Goal: Find contact information: Find contact information

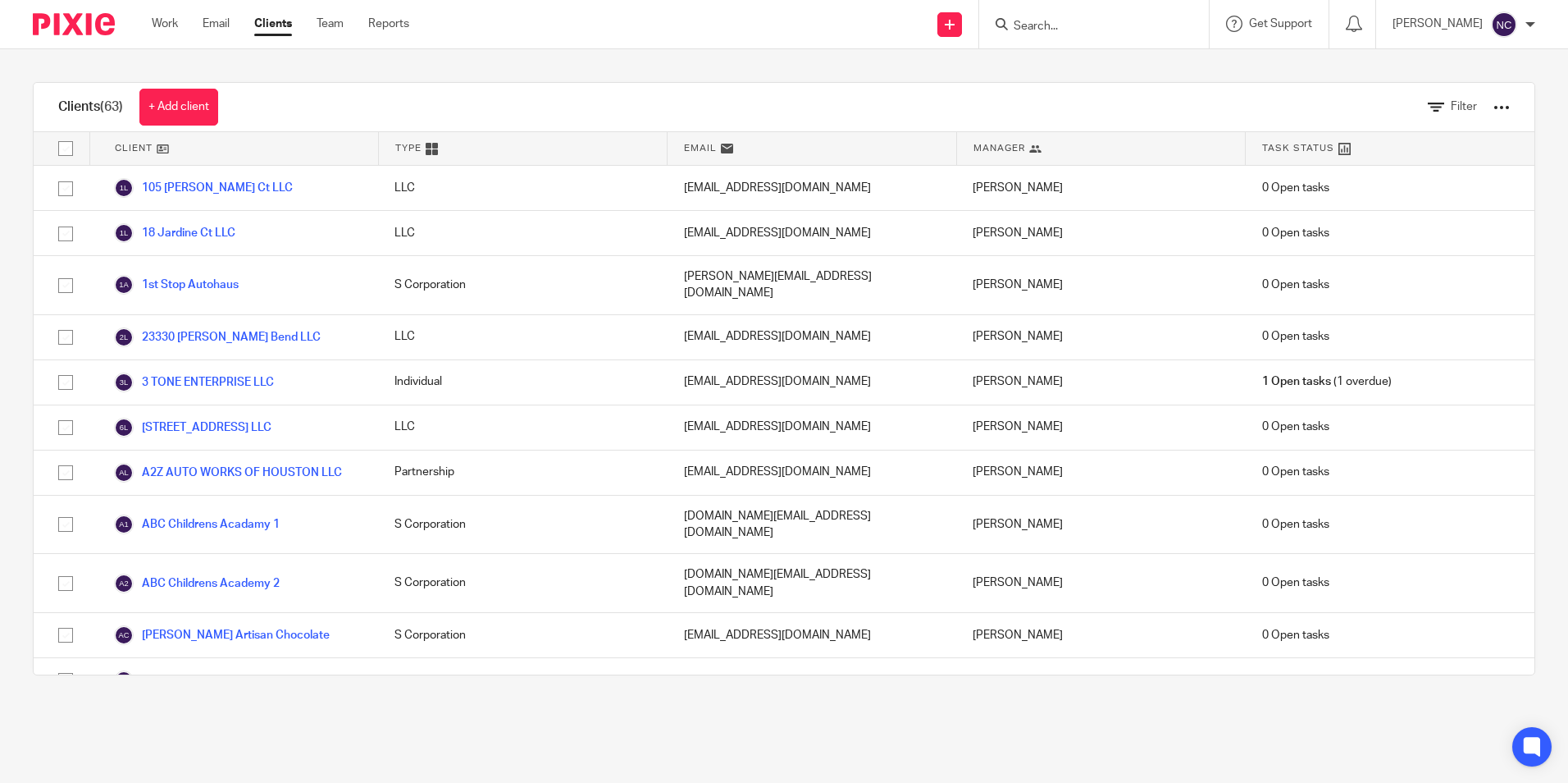
click at [1057, 30] on input "Search" at bounding box center [1085, 27] width 147 height 15
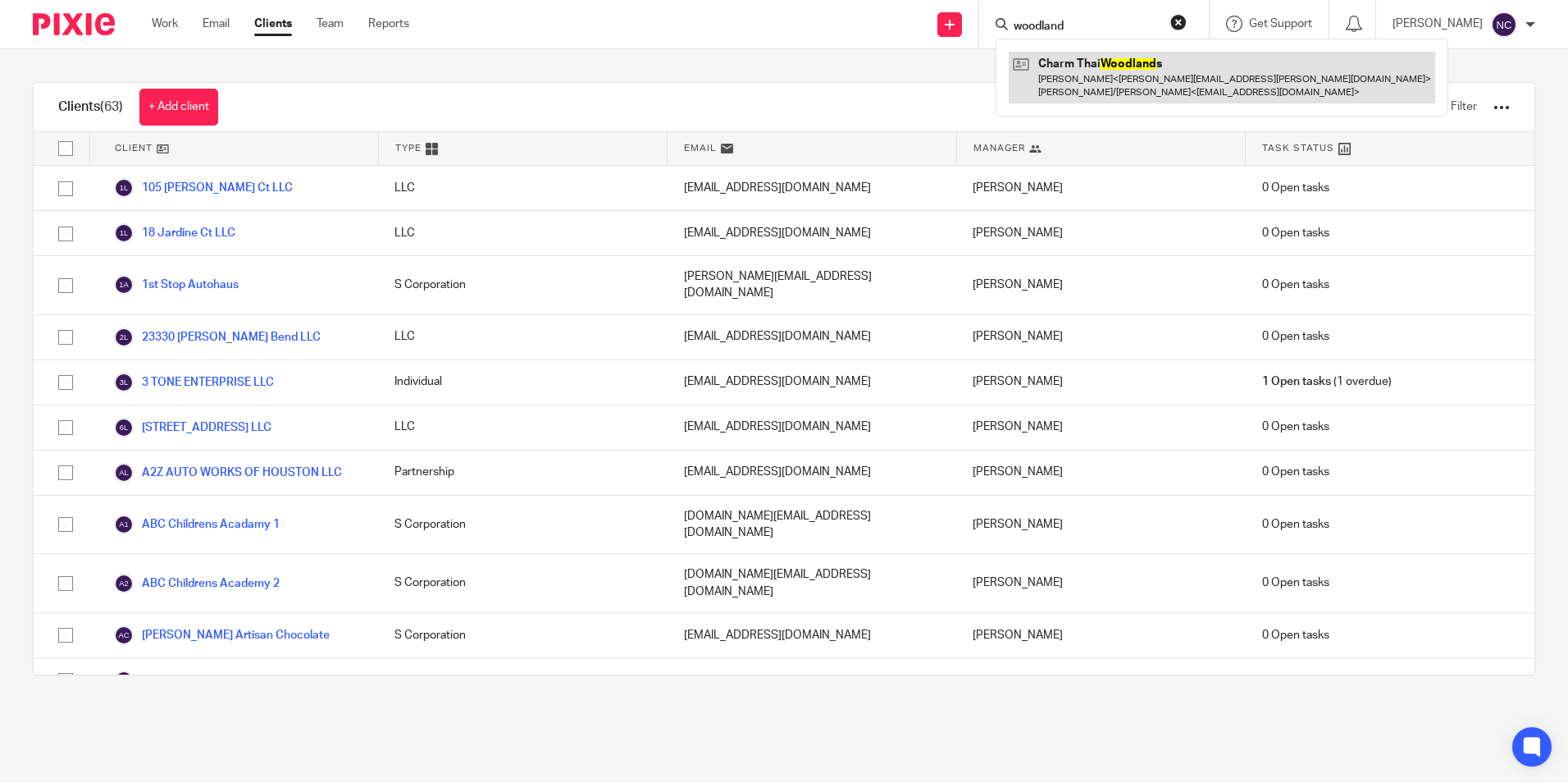
type input "woodland"
click at [1030, 73] on link at bounding box center [1221, 77] width 427 height 51
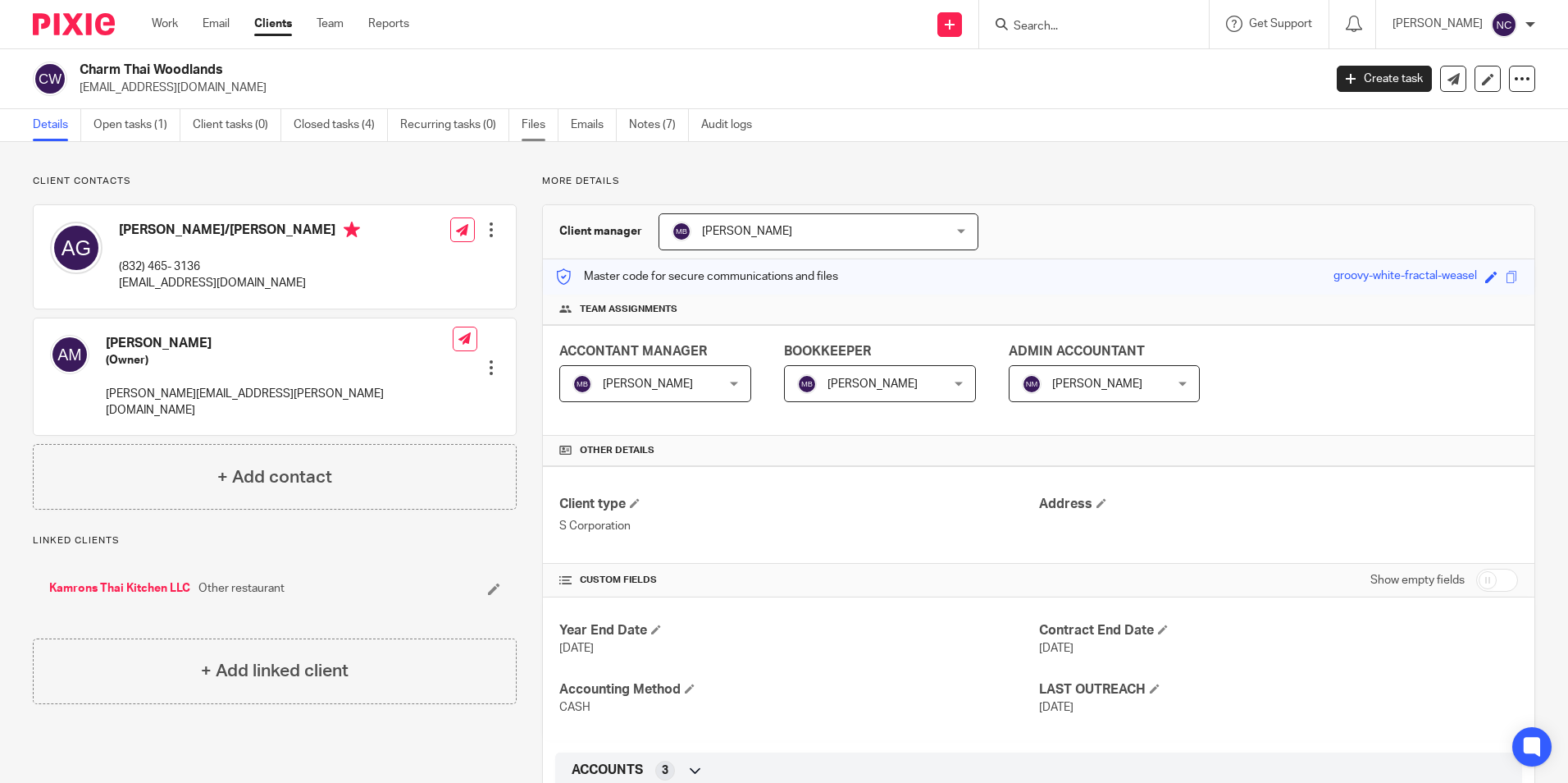
click at [547, 127] on link "Files" at bounding box center [540, 125] width 37 height 32
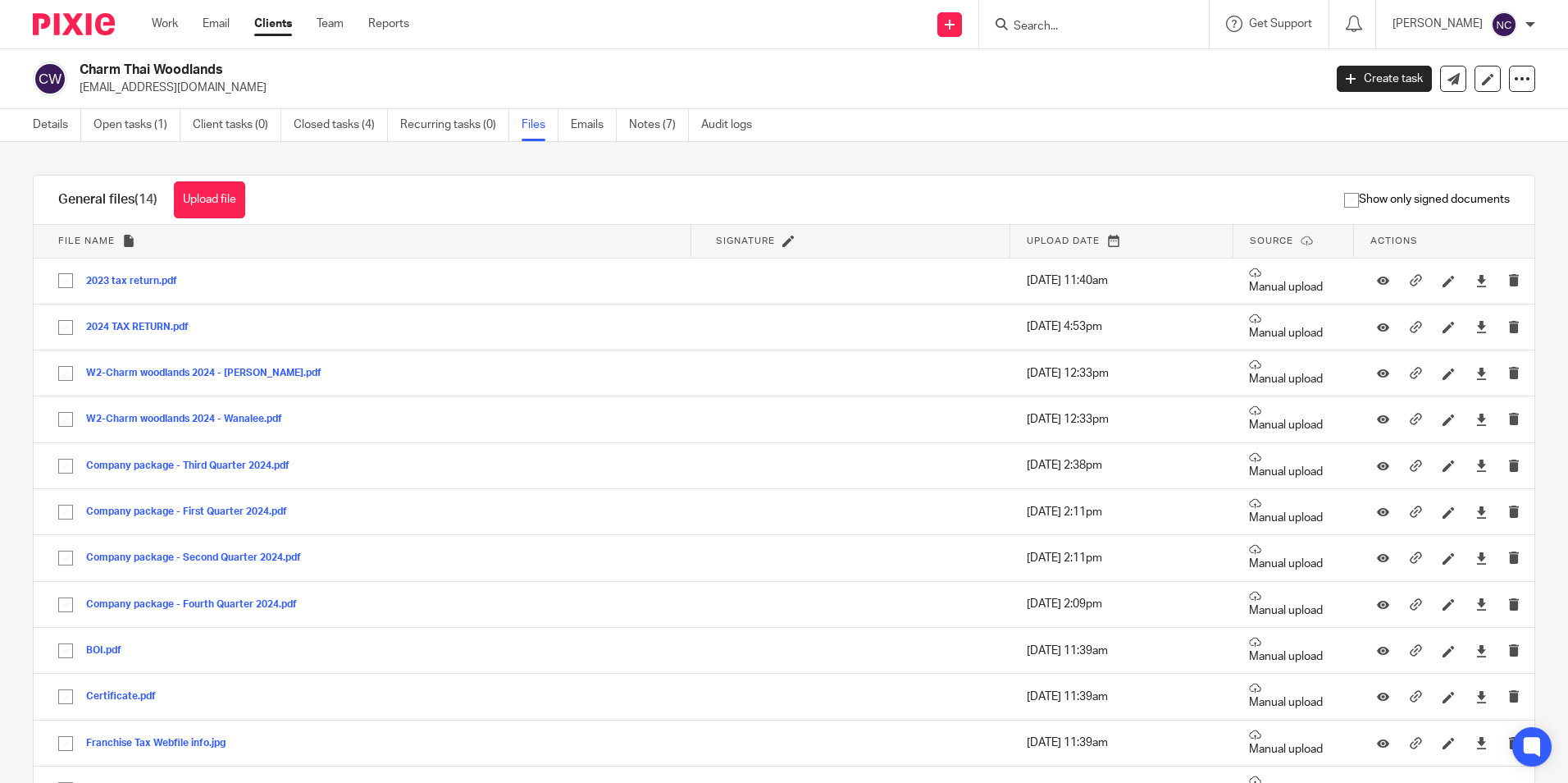
click at [1047, 21] on input "Search" at bounding box center [1085, 27] width 147 height 15
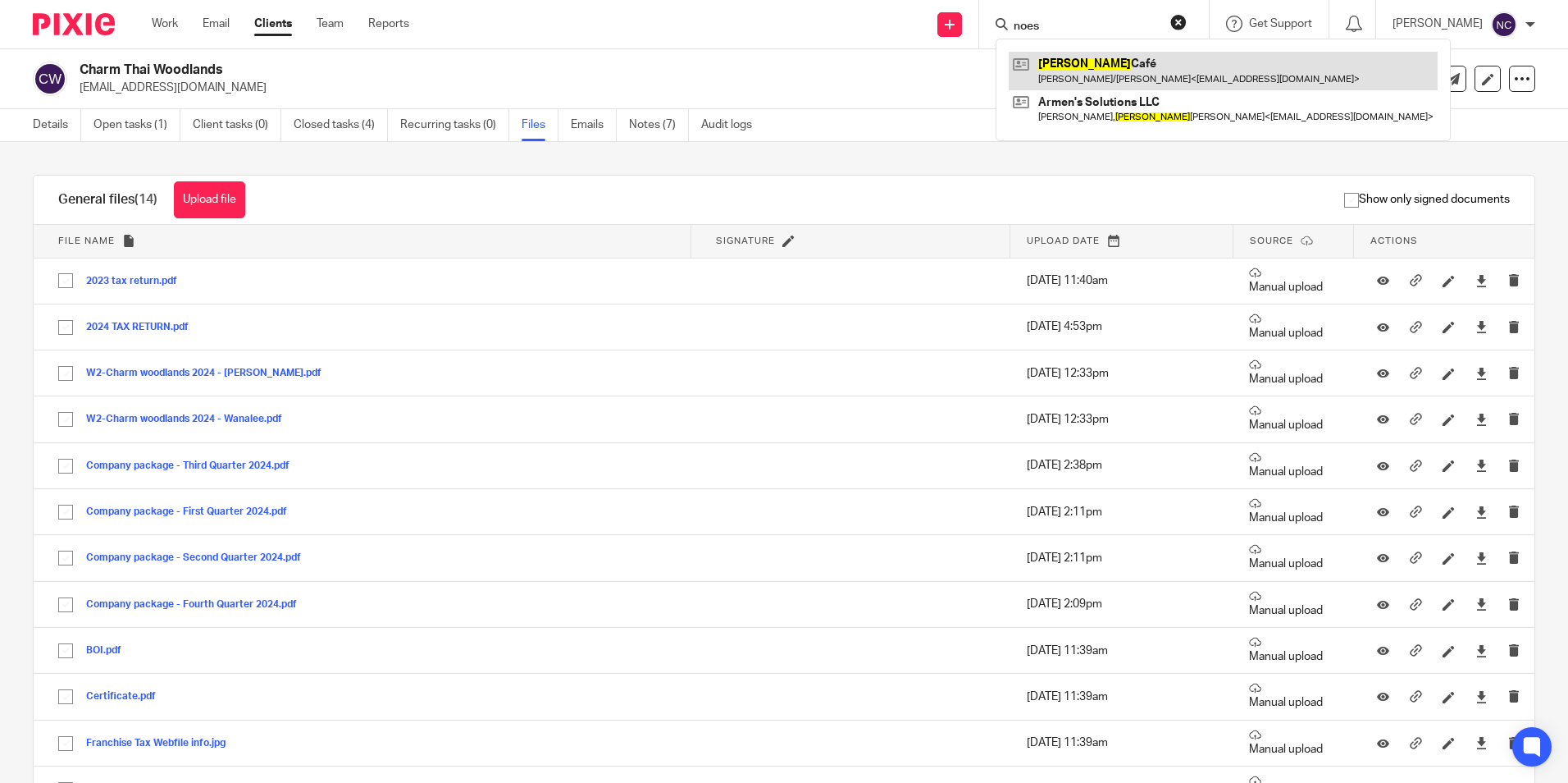
type input "noes"
click at [1076, 69] on link at bounding box center [1223, 71] width 429 height 38
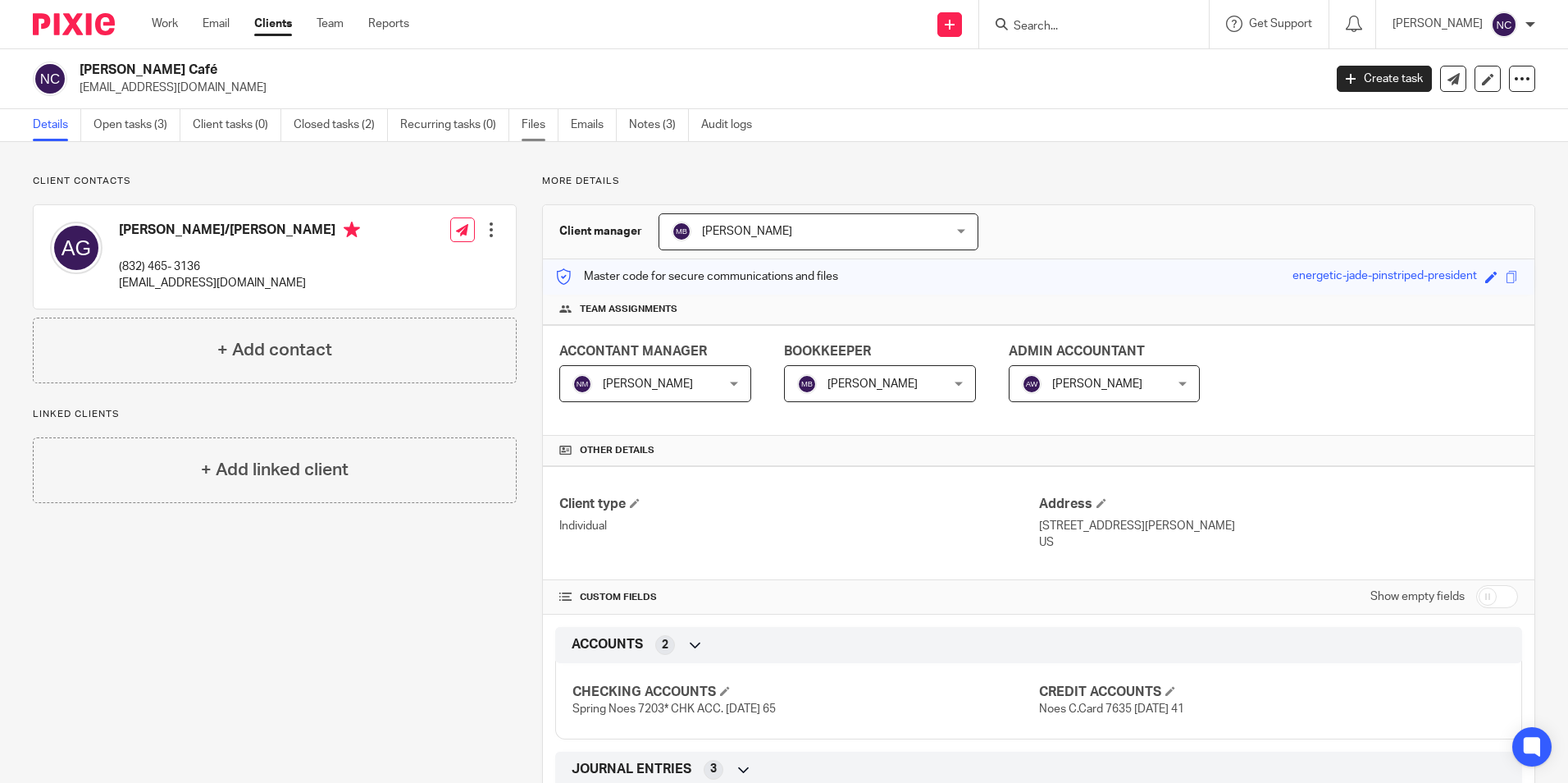
click at [528, 127] on link "Files" at bounding box center [540, 125] width 37 height 32
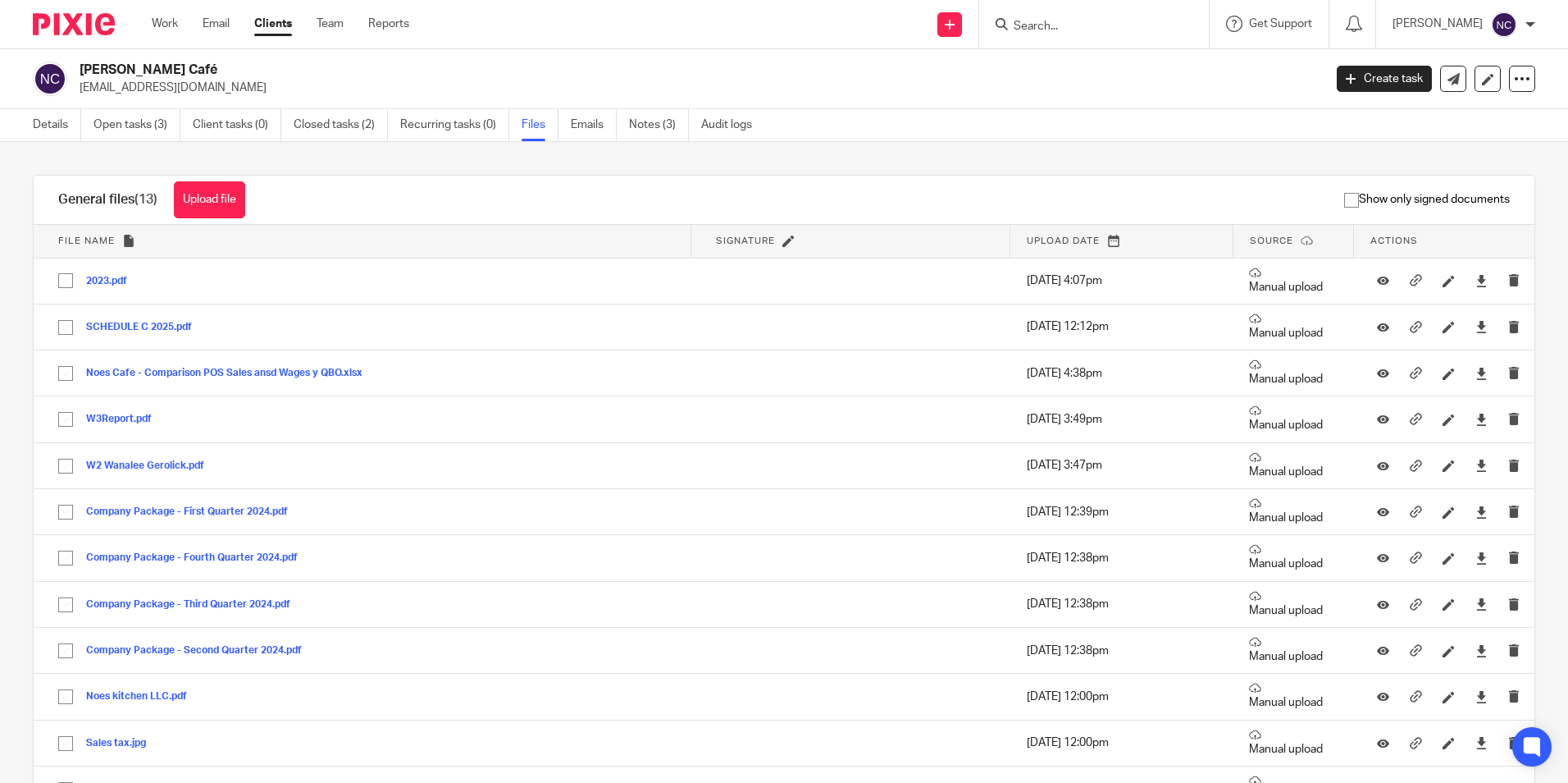
click at [1137, 20] on input "Search" at bounding box center [1085, 27] width 147 height 15
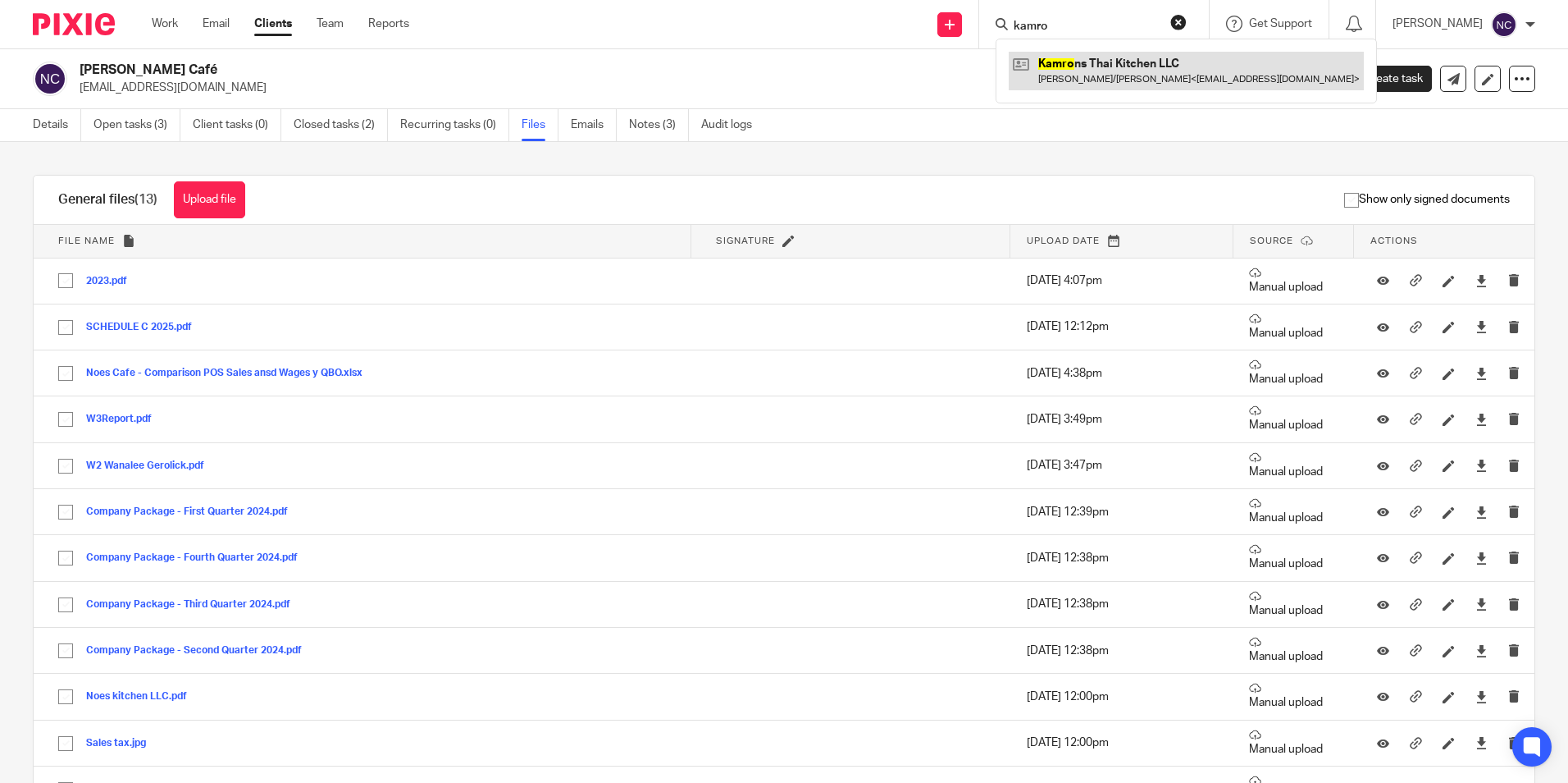
type input "kamro"
click at [1140, 61] on link at bounding box center [1186, 71] width 355 height 38
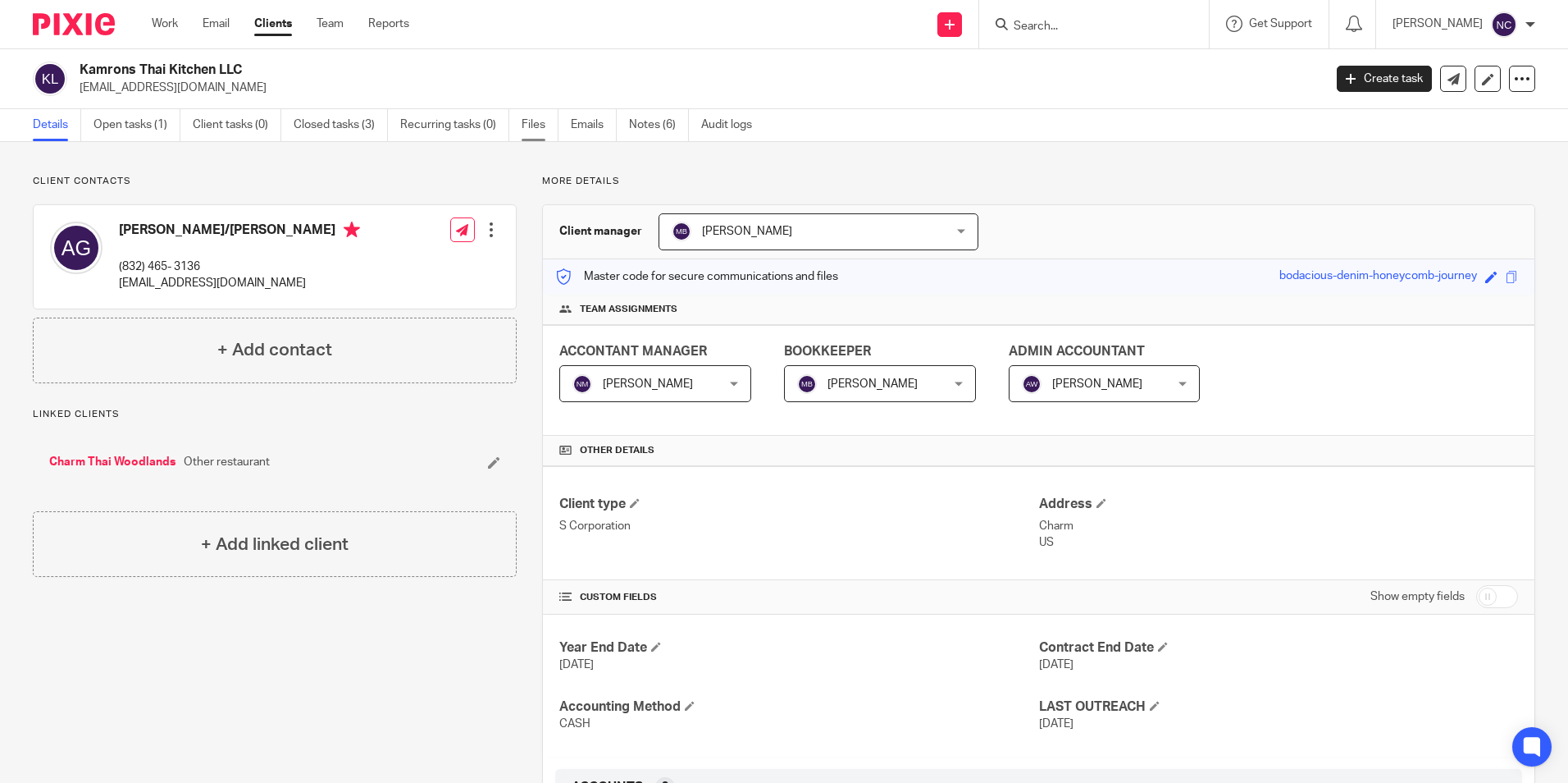
click at [536, 118] on link "Files" at bounding box center [540, 125] width 37 height 32
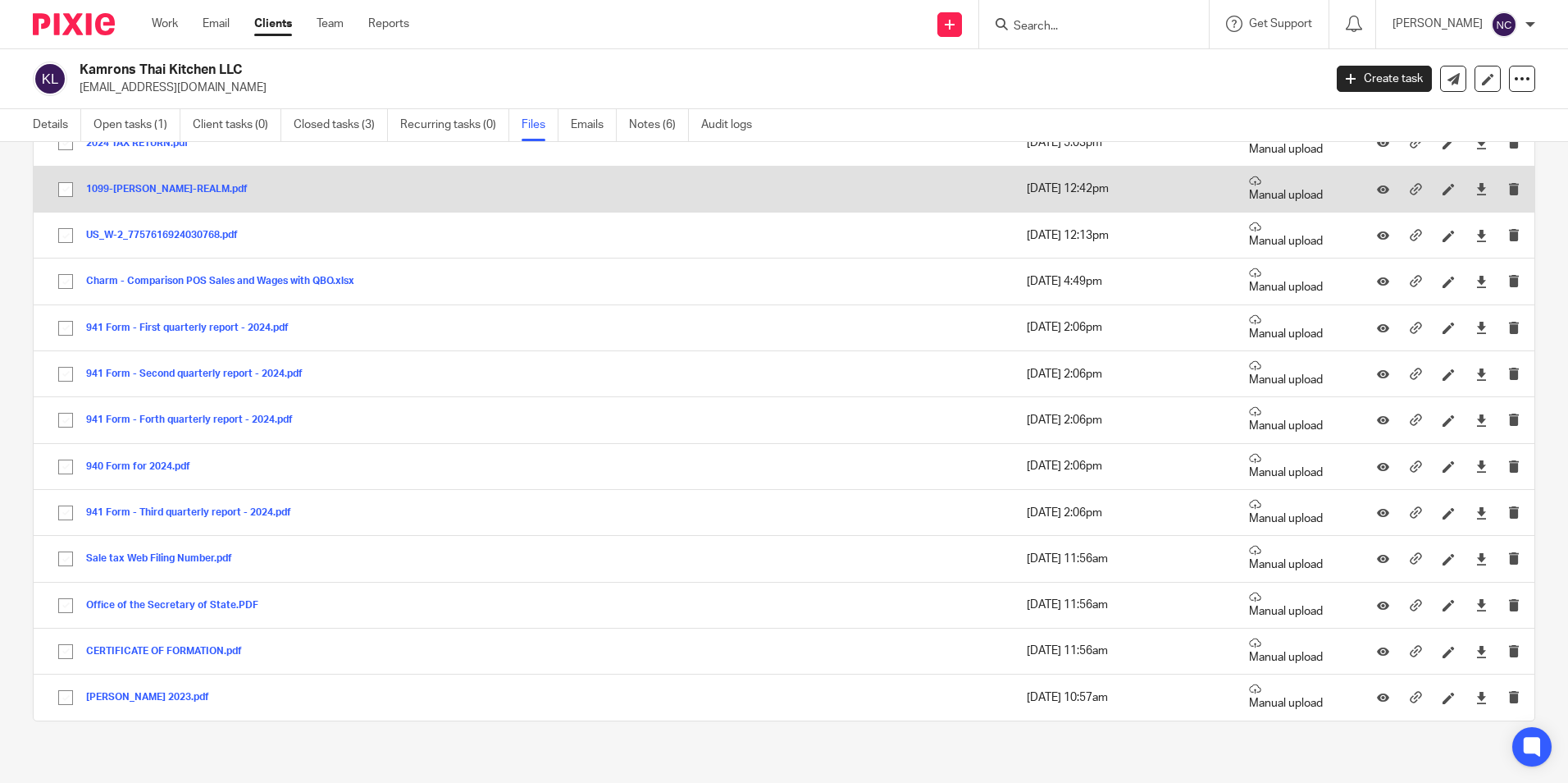
scroll to position [150, 0]
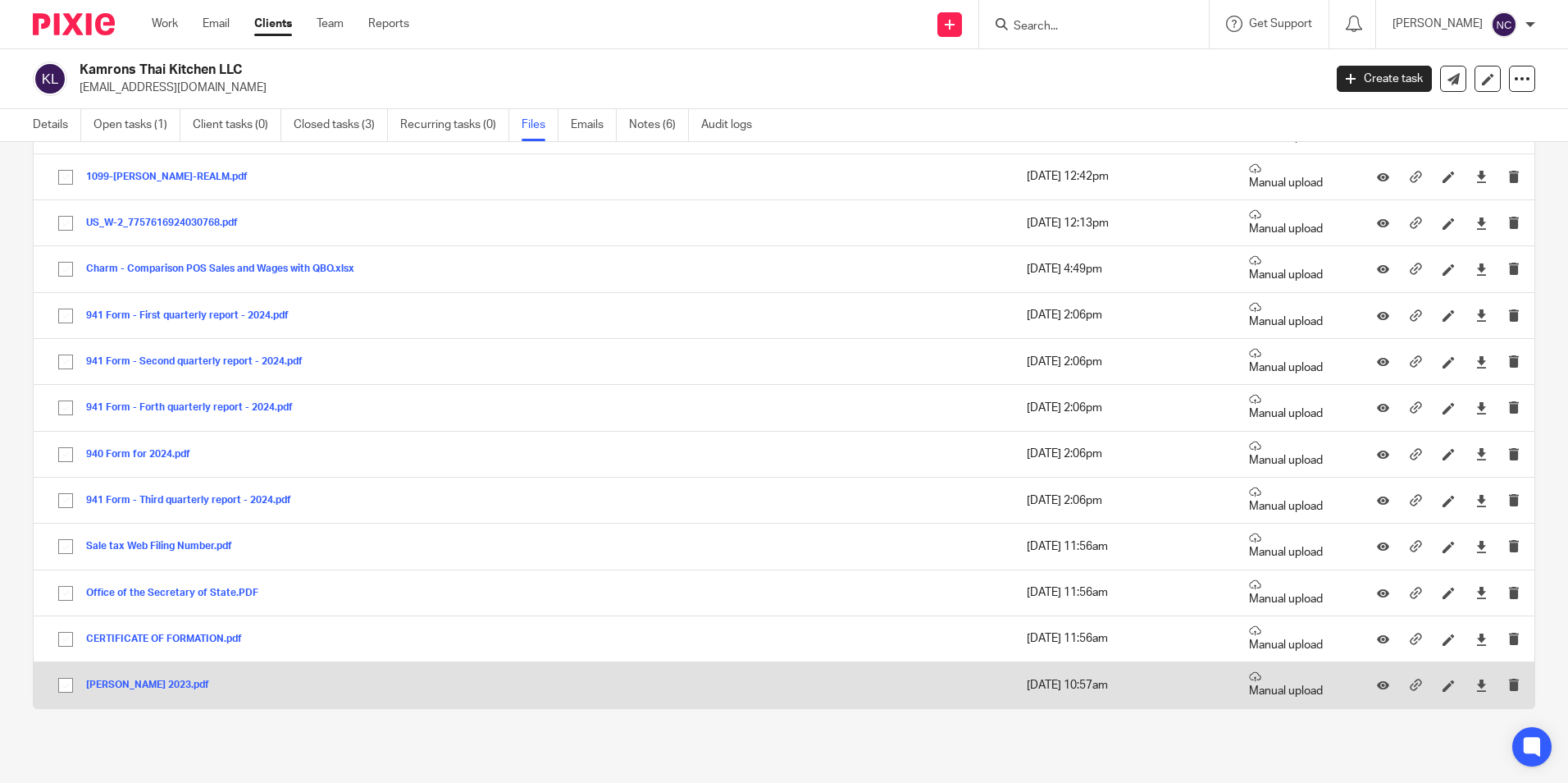
click at [164, 684] on button "[PERSON_NAME] 2023.pdf" at bounding box center [153, 685] width 135 height 11
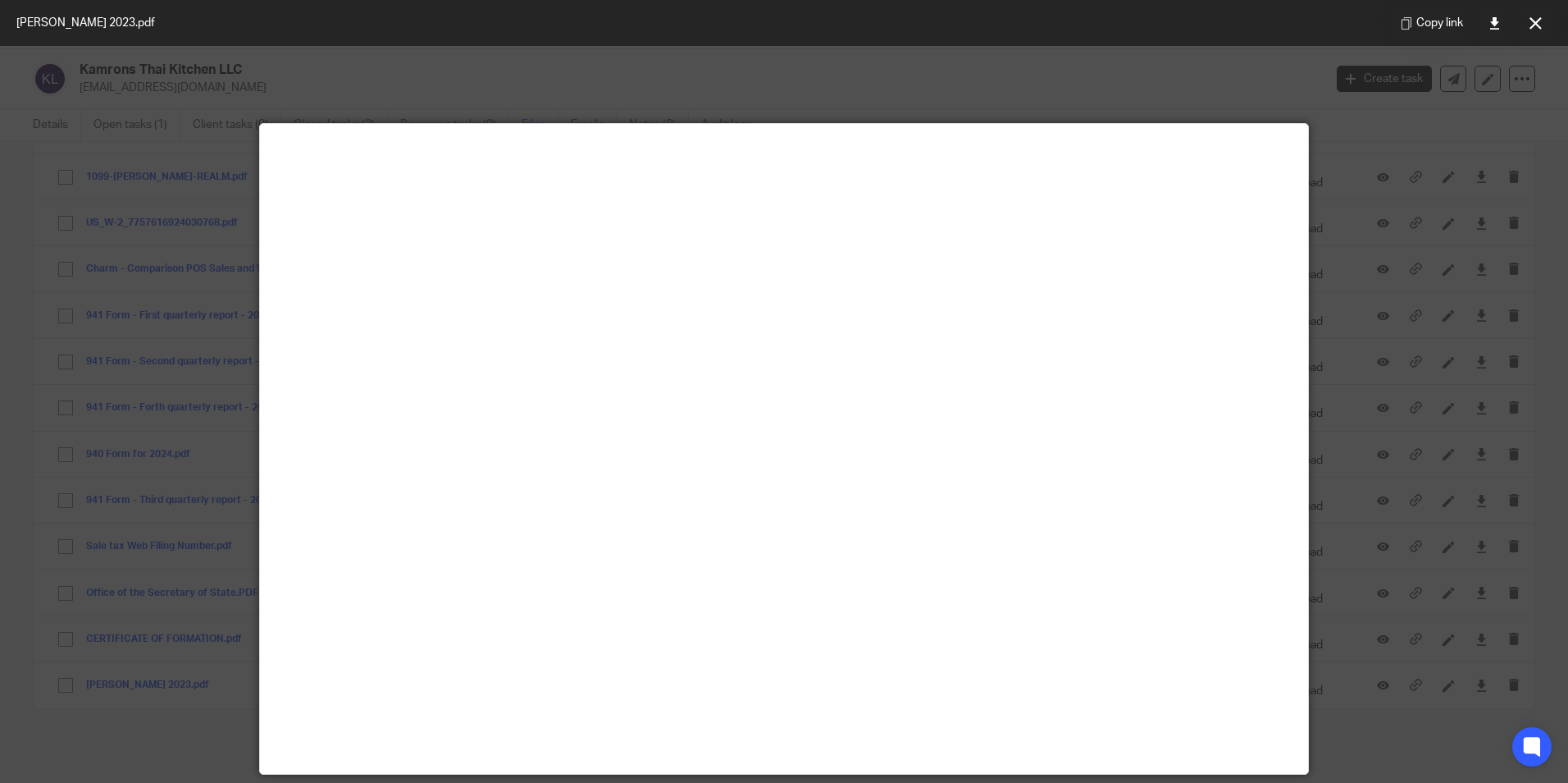
click at [1527, 26] on button at bounding box center [1535, 23] width 33 height 33
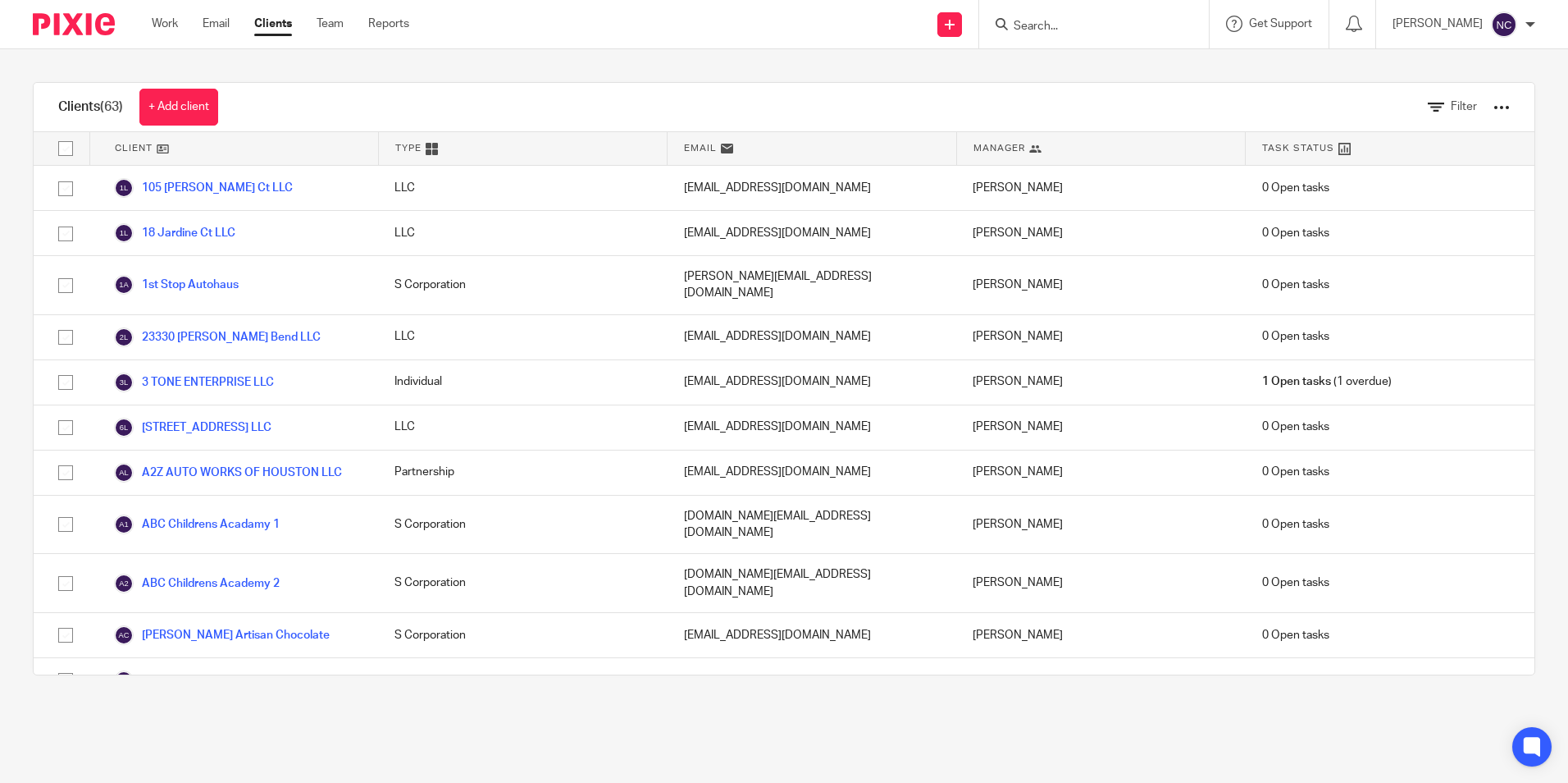
click at [1023, 24] on input "Search" at bounding box center [1085, 27] width 147 height 15
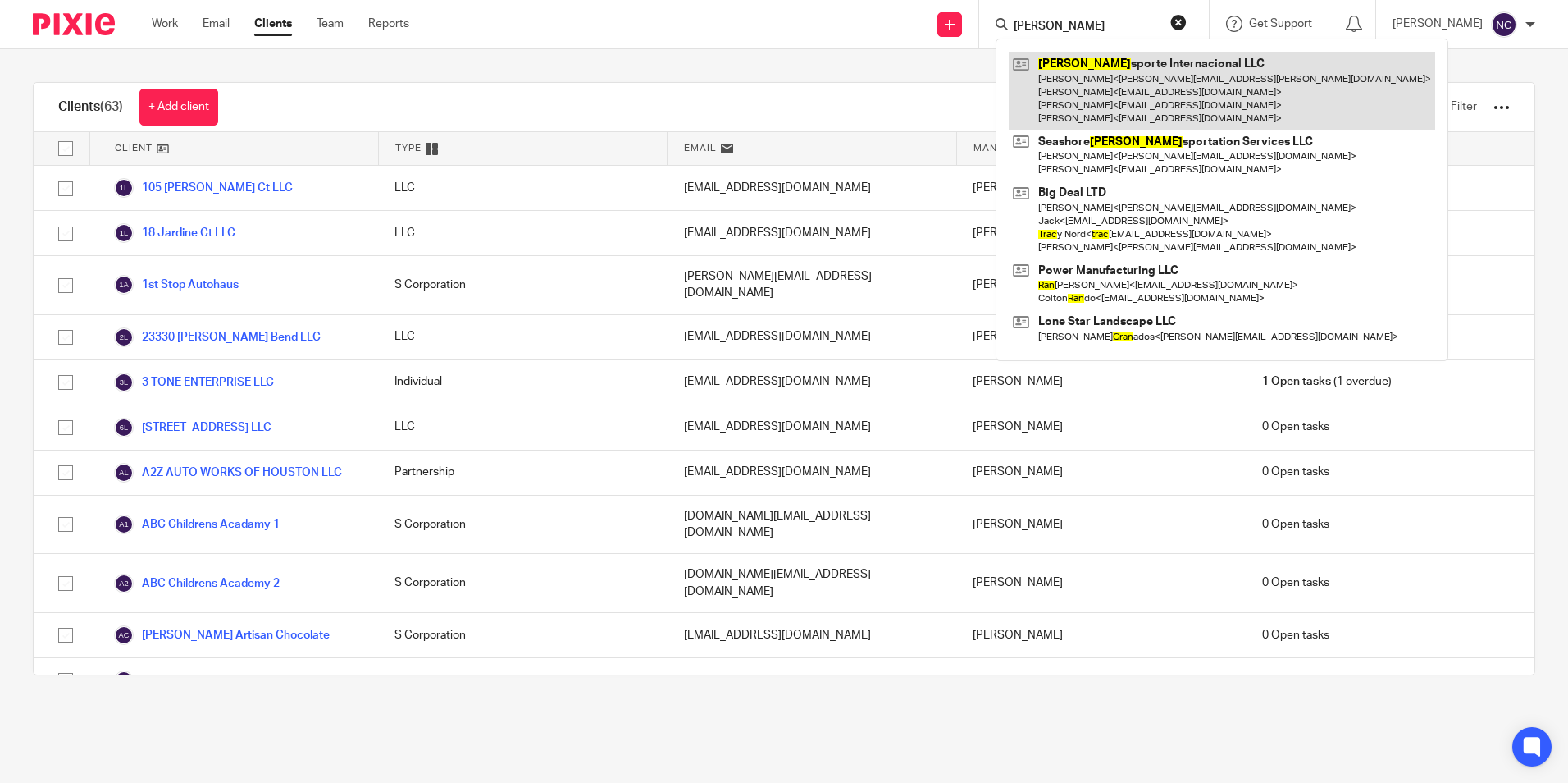
type input "[PERSON_NAME]"
click at [1177, 102] on link at bounding box center [1221, 91] width 427 height 78
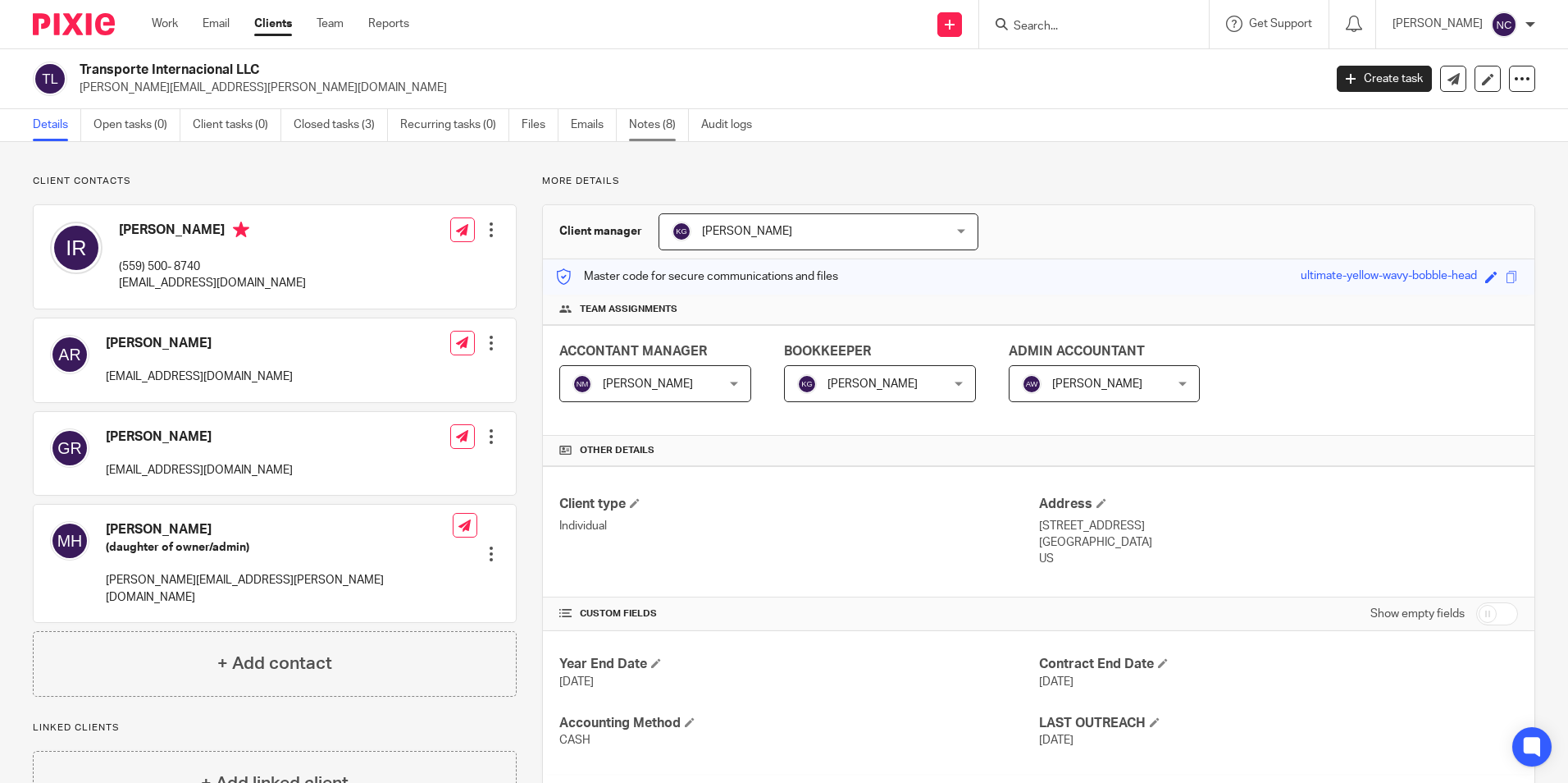
click at [643, 127] on link "Notes (8)" at bounding box center [659, 125] width 59 height 32
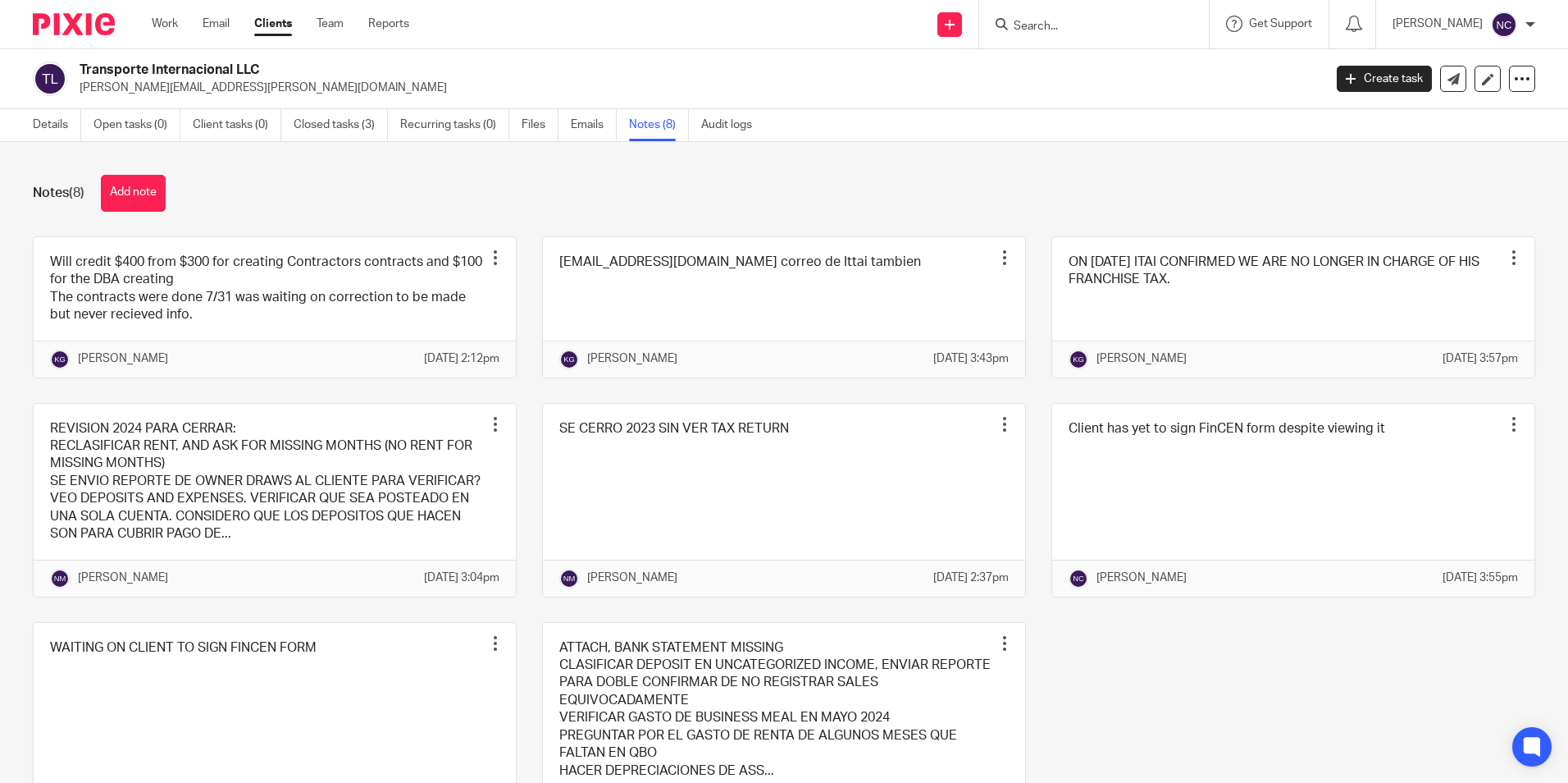
click at [623, 151] on div "Notes (8) Add note Will credit $400 from $300 for creating Contractors contract…" at bounding box center [784, 462] width 1568 height 641
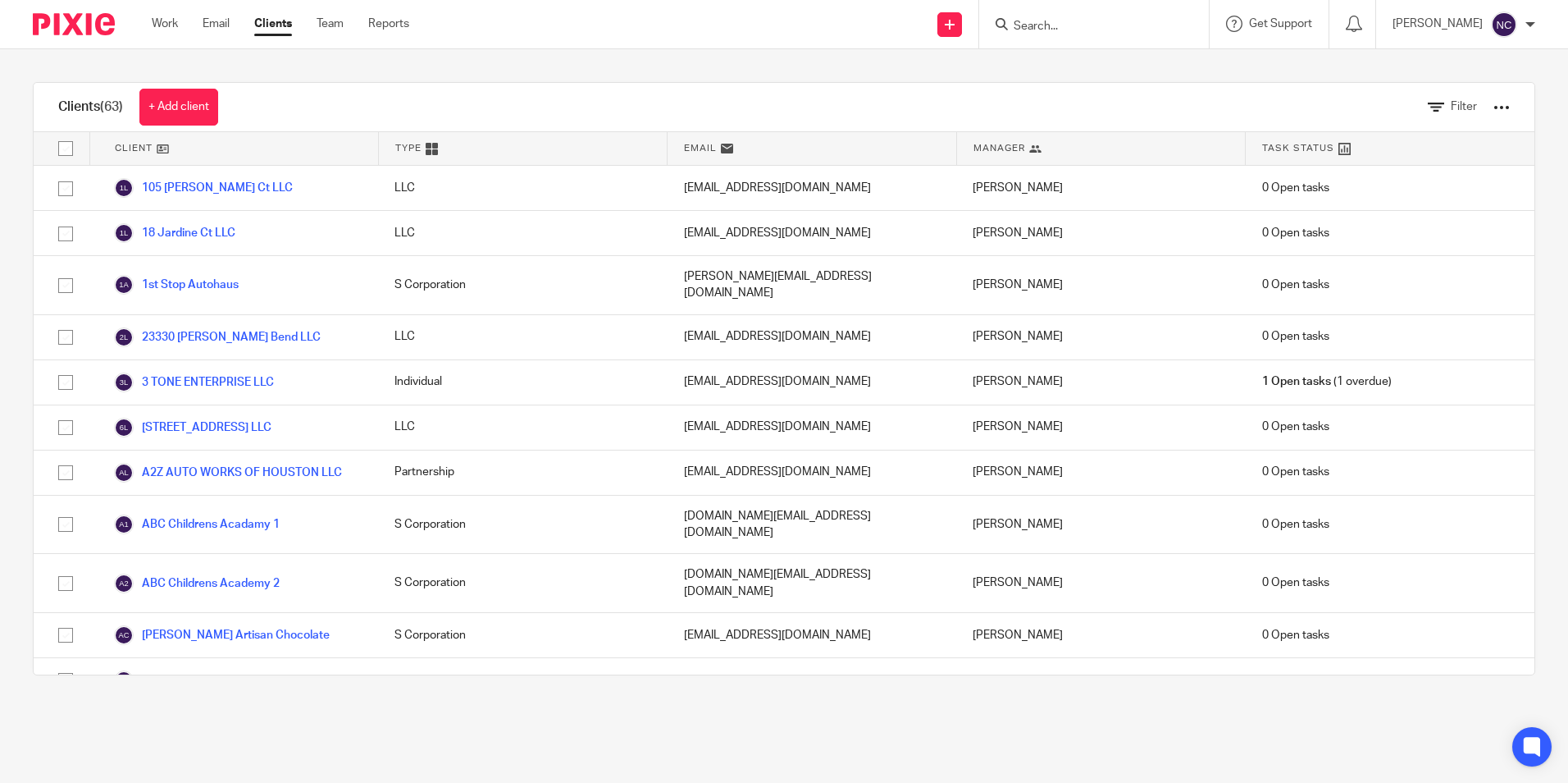
click at [1108, 40] on div at bounding box center [1094, 24] width 229 height 48
click at [1115, 11] on div at bounding box center [1094, 24] width 229 height 48
click at [1106, 16] on form at bounding box center [1099, 24] width 175 height 21
click at [1128, 20] on input "Search" at bounding box center [1085, 27] width 147 height 15
type input "RED"
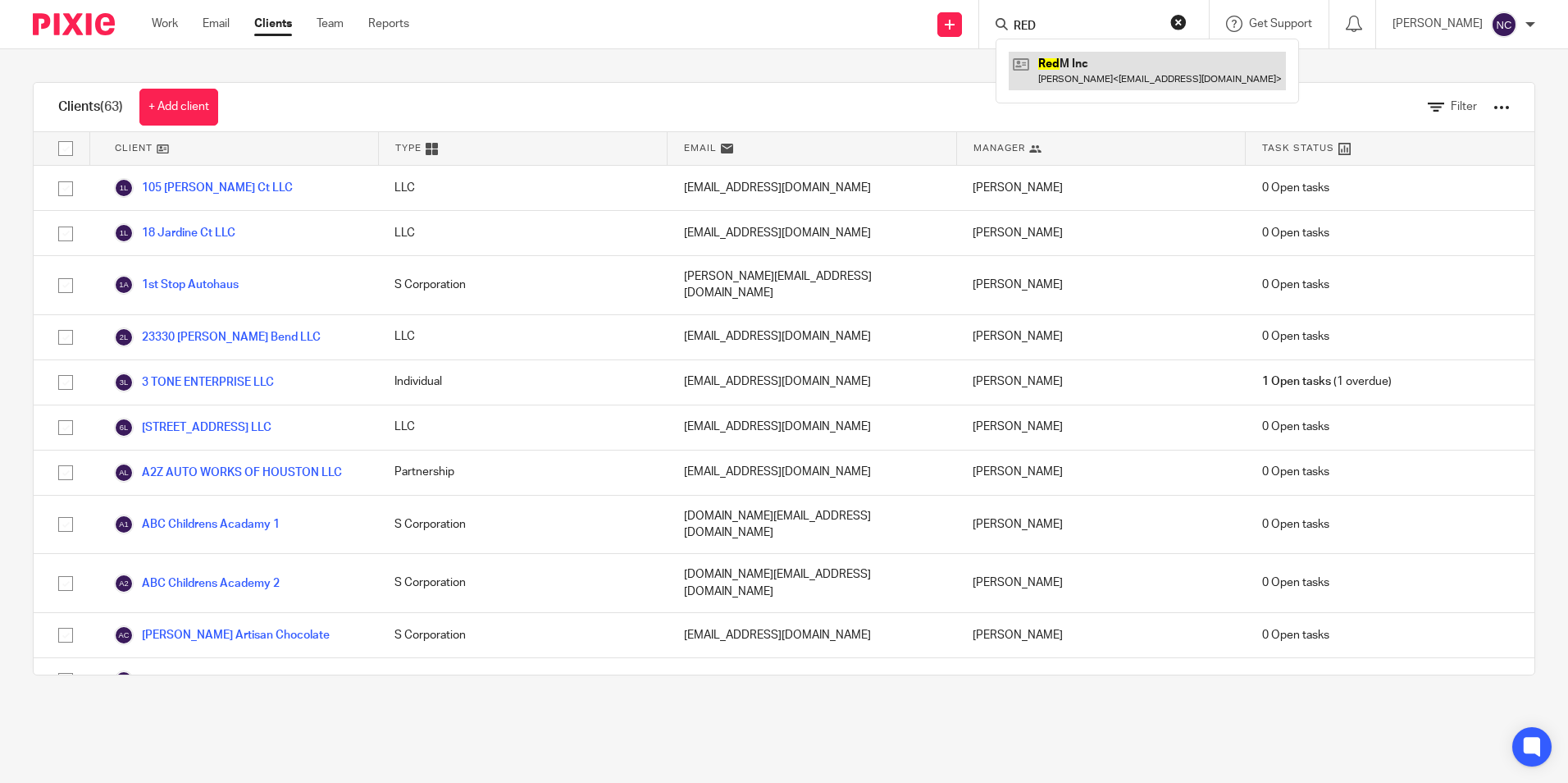
click at [1049, 56] on link at bounding box center [1147, 71] width 278 height 38
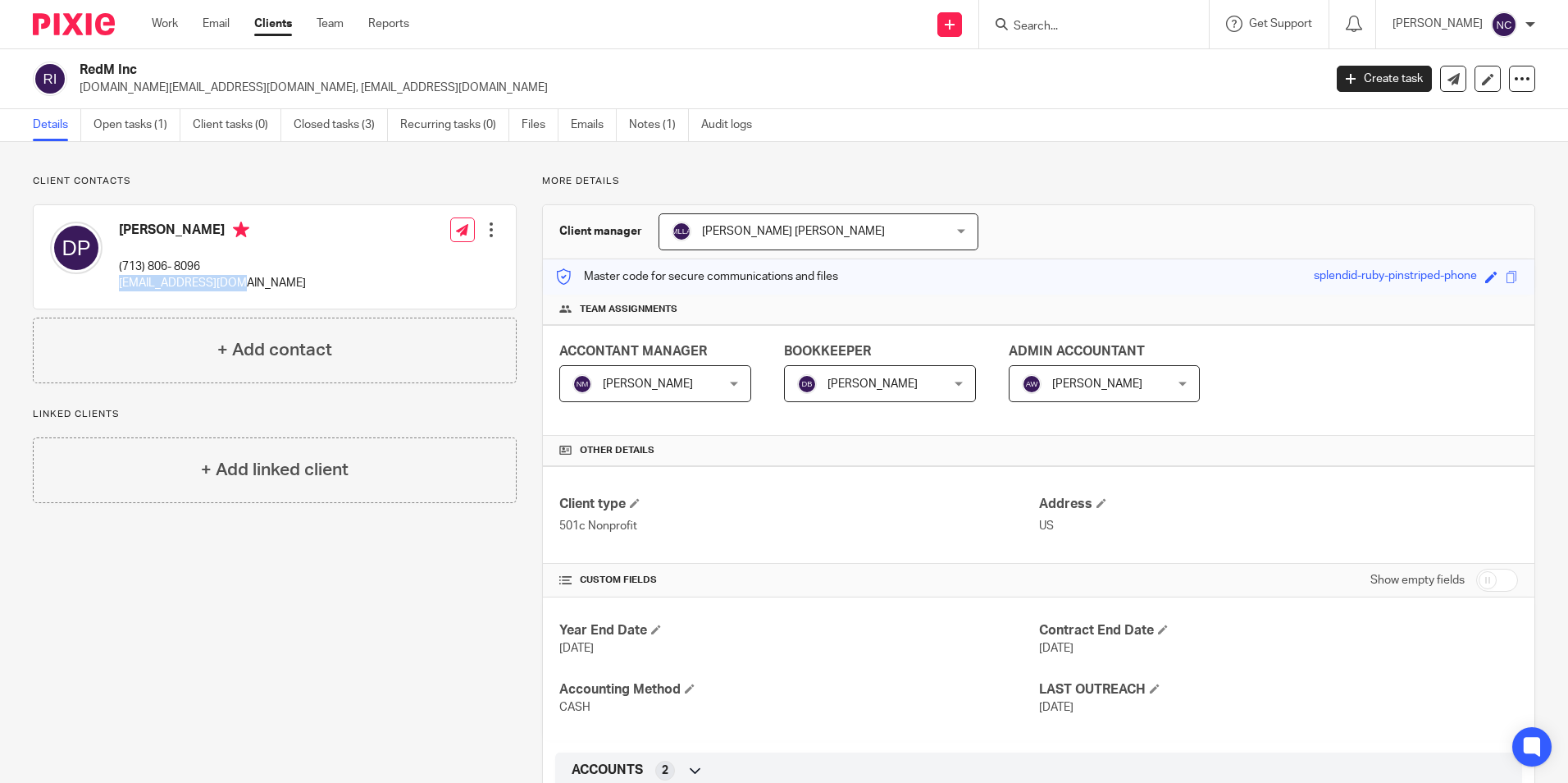
drag, startPoint x: 112, startPoint y: 286, endPoint x: 261, endPoint y: 283, distance: 149.0
click at [261, 283] on div "Dimitrios Pirovolou (713) 806- 8096 pirovolou@gmail.com" at bounding box center [178, 256] width 256 height 87
copy p "[EMAIL_ADDRESS][DOMAIN_NAME]"
